Goal: Task Accomplishment & Management: Complete application form

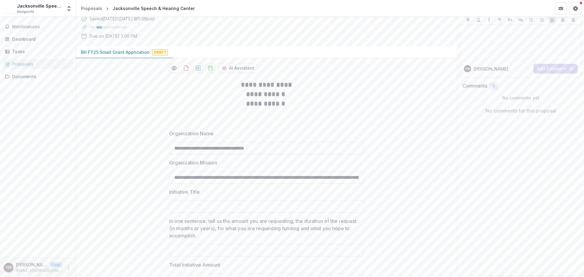
scroll to position [91, 0]
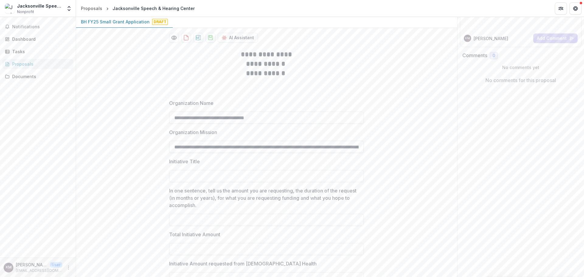
click at [283, 153] on input "**********" at bounding box center [266, 147] width 195 height 12
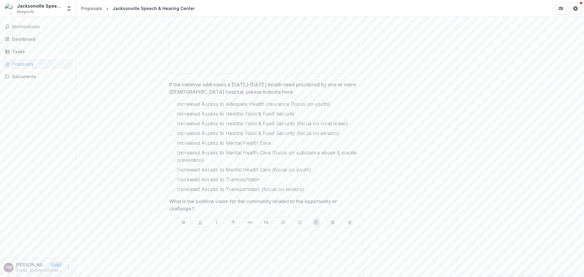
scroll to position [456, 0]
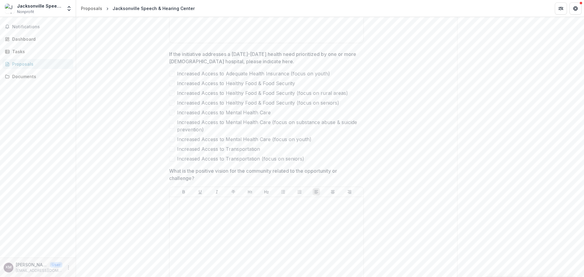
click at [199, 118] on div "Increased Access to Adequate Health Insurance (focus on youth) Increased Access…" at bounding box center [266, 116] width 195 height 92
click at [189, 77] on span "Increased Access to Adequate Health Insurance (focus on youth)" at bounding box center [253, 73] width 153 height 7
click at [172, 76] on div at bounding box center [172, 73] width 4 height 5
drag, startPoint x: 320, startPoint y: 198, endPoint x: 207, endPoint y: 122, distance: 136.1
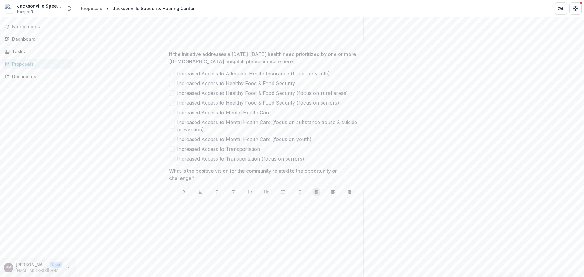
click at [207, 122] on div "Increased Access to Adequate Health Insurance (focus on youth) Increased Access…" at bounding box center [266, 116] width 195 height 92
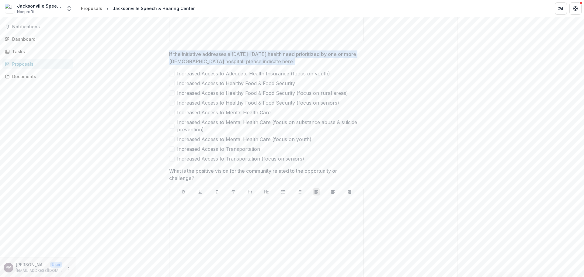
drag, startPoint x: 169, startPoint y: 92, endPoint x: 303, endPoint y: 196, distance: 169.8
click at [303, 162] on div "If the initiative addresses a [DATE]-[DATE] health need prioritized by one or m…" at bounding box center [266, 106] width 195 height 112
click at [328, 153] on label "Increased Access to Transportation" at bounding box center [266, 148] width 195 height 7
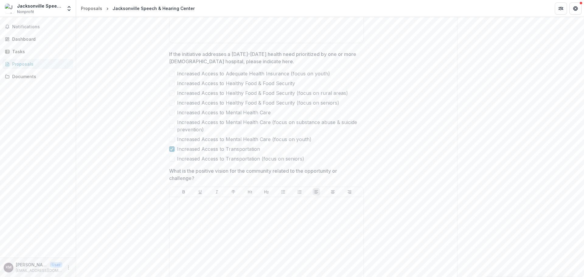
click at [174, 153] on label "Increased Access to Transportation" at bounding box center [266, 148] width 195 height 7
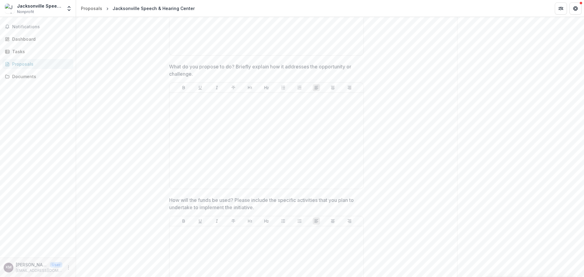
scroll to position [700, 0]
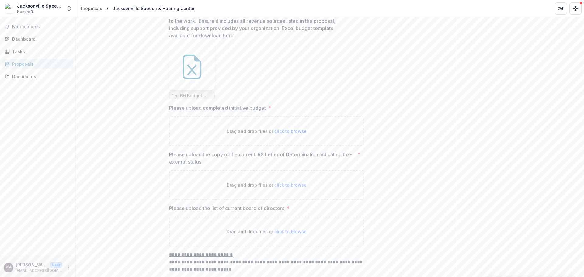
scroll to position [1477, 0]
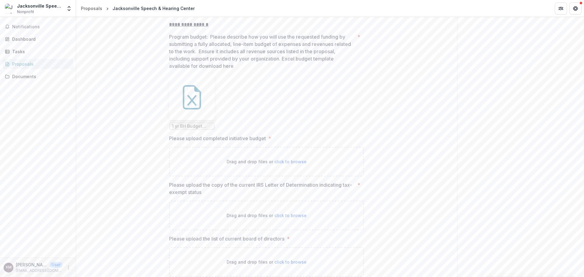
drag, startPoint x: 251, startPoint y: 118, endPoint x: 214, endPoint y: 81, distance: 52.0
click at [250, 107] on div "Program budget: Please describe how you will use the requested funding by submi…" at bounding box center [266, 81] width 195 height 97
click at [214, 70] on p "Program budget: Please describe how you will use the requested funding by submi…" at bounding box center [262, 51] width 186 height 36
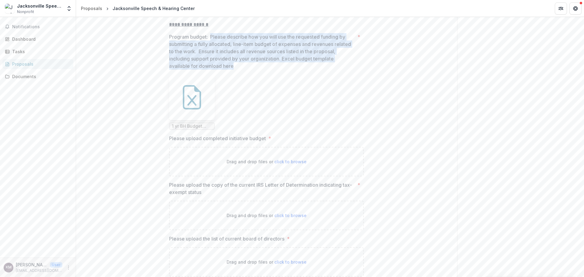
drag, startPoint x: 210, startPoint y: 75, endPoint x: 233, endPoint y: 105, distance: 38.4
click at [233, 70] on p "Program budget: Please describe how you will use the requested funding by submi…" at bounding box center [262, 51] width 186 height 36
copy p "Please describe how you will use the requested funding by submitting a fully al…"
click at [194, 109] on icon at bounding box center [192, 97] width 24 height 24
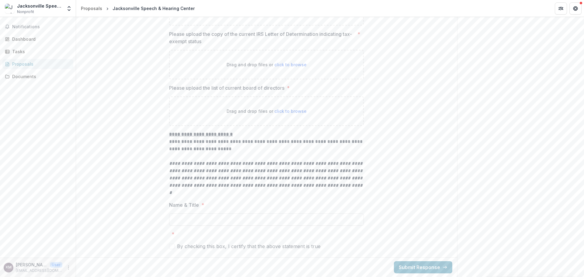
scroll to position [1659, 0]
